Goal: Task Accomplishment & Management: Use online tool/utility

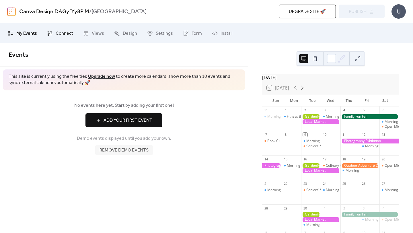
click at [57, 34] on span "Connect" at bounding box center [64, 33] width 17 height 7
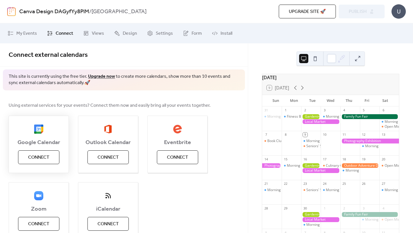
click at [41, 156] on span "Connect" at bounding box center [38, 157] width 21 height 7
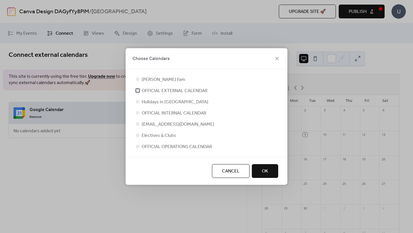
click at [139, 90] on div at bounding box center [137, 90] width 3 height 3
click at [268, 168] on button "OK" at bounding box center [265, 171] width 26 height 14
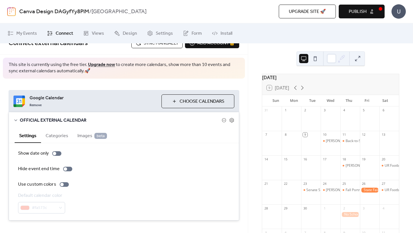
scroll to position [22, 0]
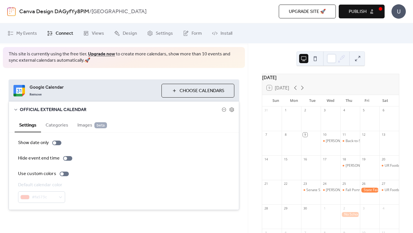
click at [58, 121] on button "Categories" at bounding box center [57, 125] width 32 height 14
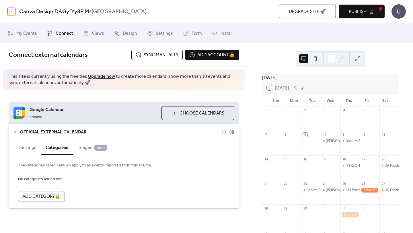
scroll to position [0, 0]
click at [31, 144] on button "Settings" at bounding box center [28, 147] width 26 height 14
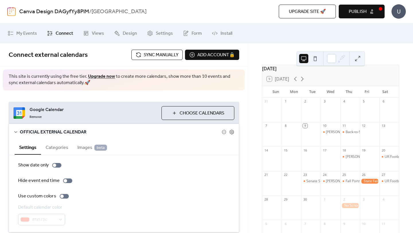
scroll to position [9, 0]
click at [303, 83] on icon at bounding box center [302, 79] width 7 height 7
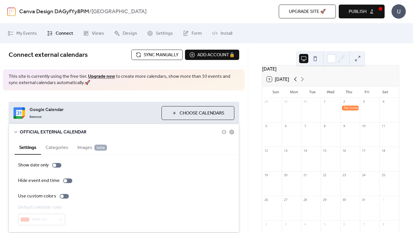
click at [295, 83] on icon at bounding box center [295, 79] width 7 height 7
